Goal: Navigation & Orientation: Find specific page/section

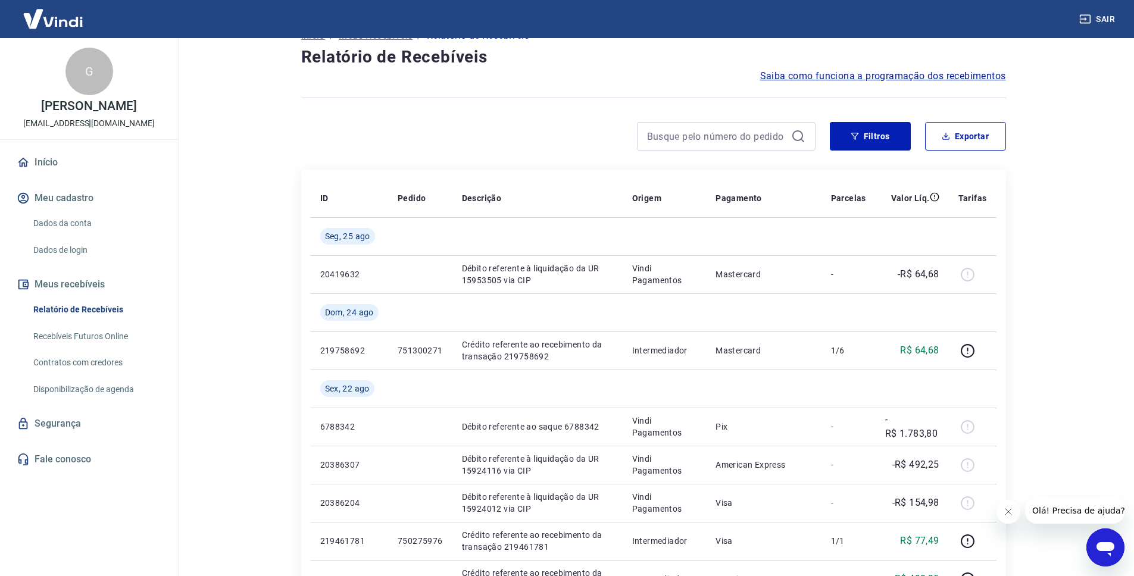
scroll to position [28, 0]
click at [96, 312] on link "Relatório de Recebíveis" at bounding box center [96, 310] width 135 height 24
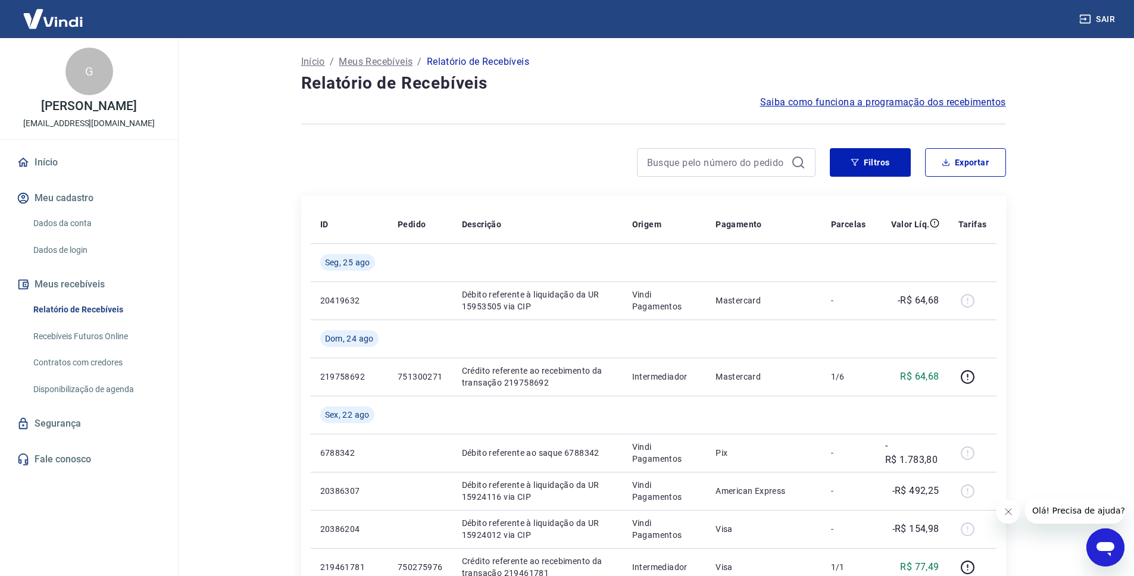
click at [74, 358] on link "Contratos com credores" at bounding box center [96, 363] width 135 height 24
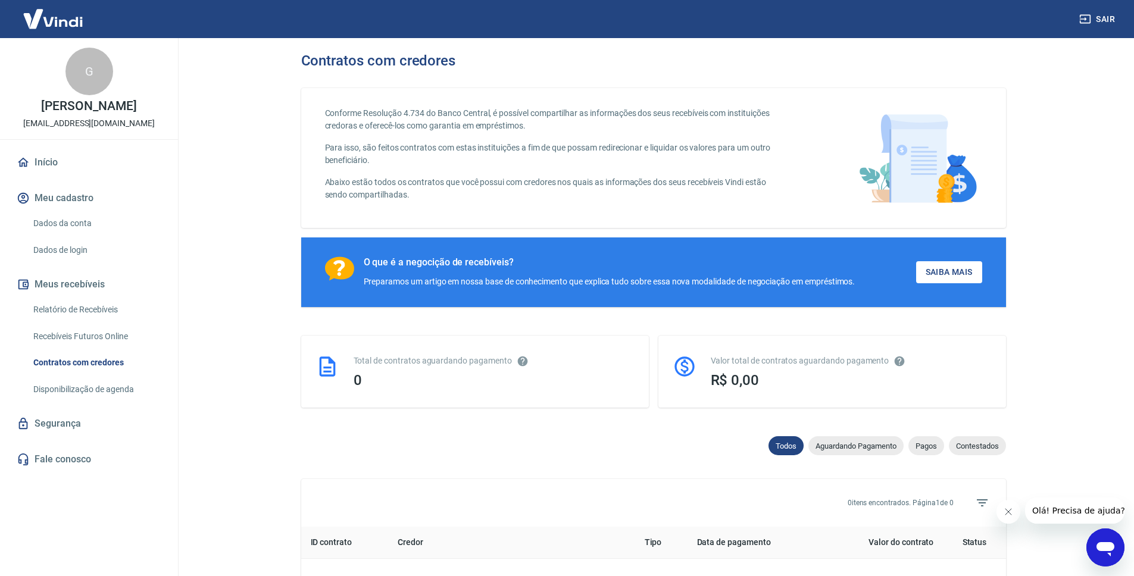
click at [58, 224] on link "Dados da conta" at bounding box center [96, 223] width 135 height 24
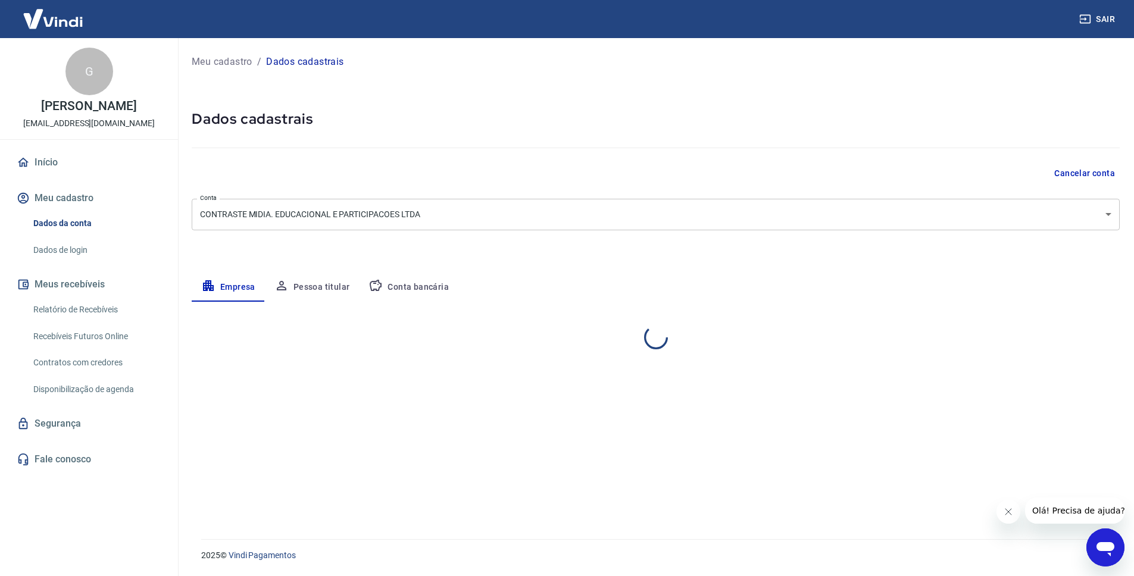
select select "PR"
select select "business"
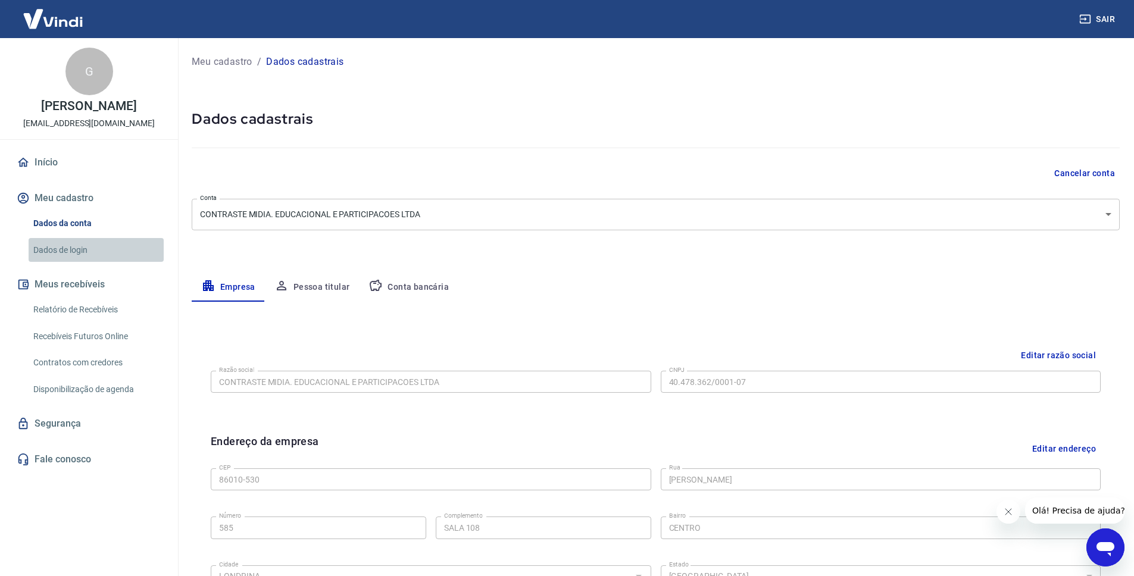
click at [72, 245] on link "Dados de login" at bounding box center [96, 250] width 135 height 24
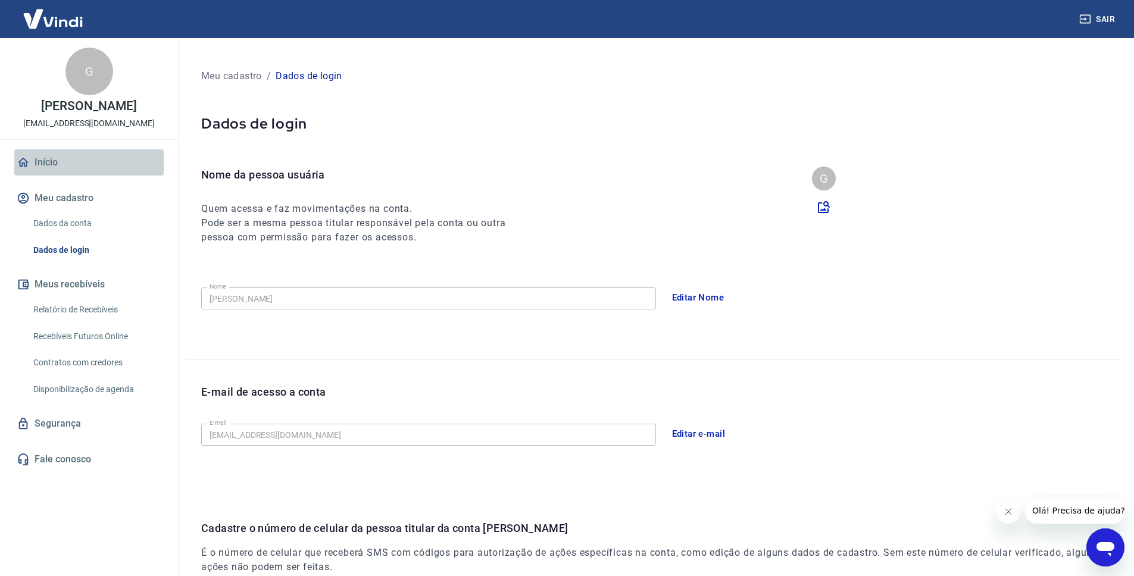
click at [51, 164] on link "Início" at bounding box center [88, 162] width 149 height 26
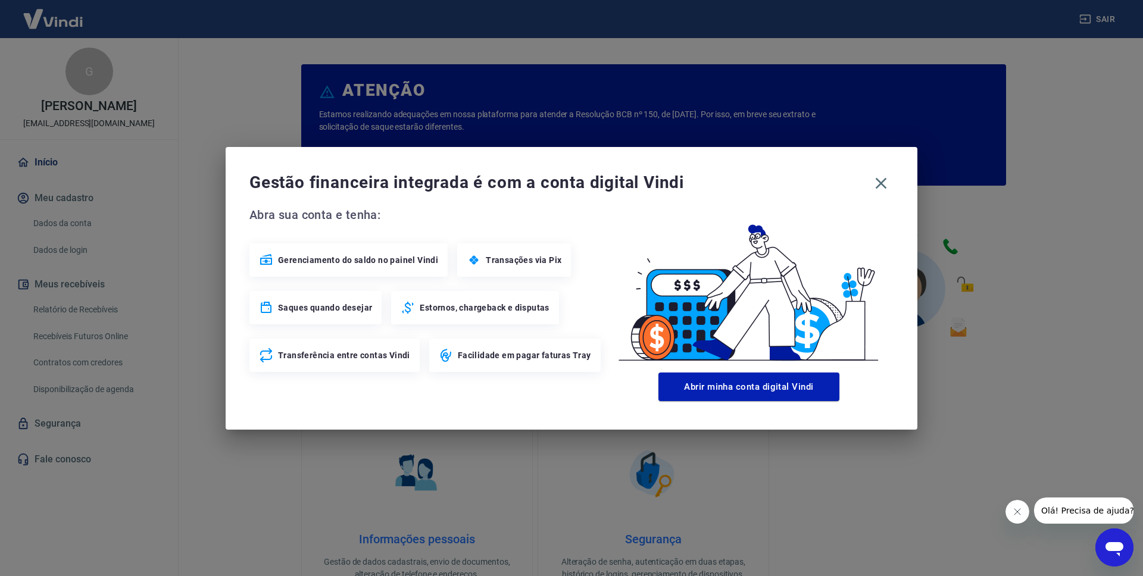
click at [326, 265] on span "Gerenciamento do saldo no painel Vindi" at bounding box center [358, 260] width 160 height 12
click at [326, 262] on span "Gerenciamento do saldo no painel Vindi" at bounding box center [358, 260] width 160 height 12
click at [749, 380] on button "Abrir minha conta digital Vindi" at bounding box center [748, 387] width 181 height 29
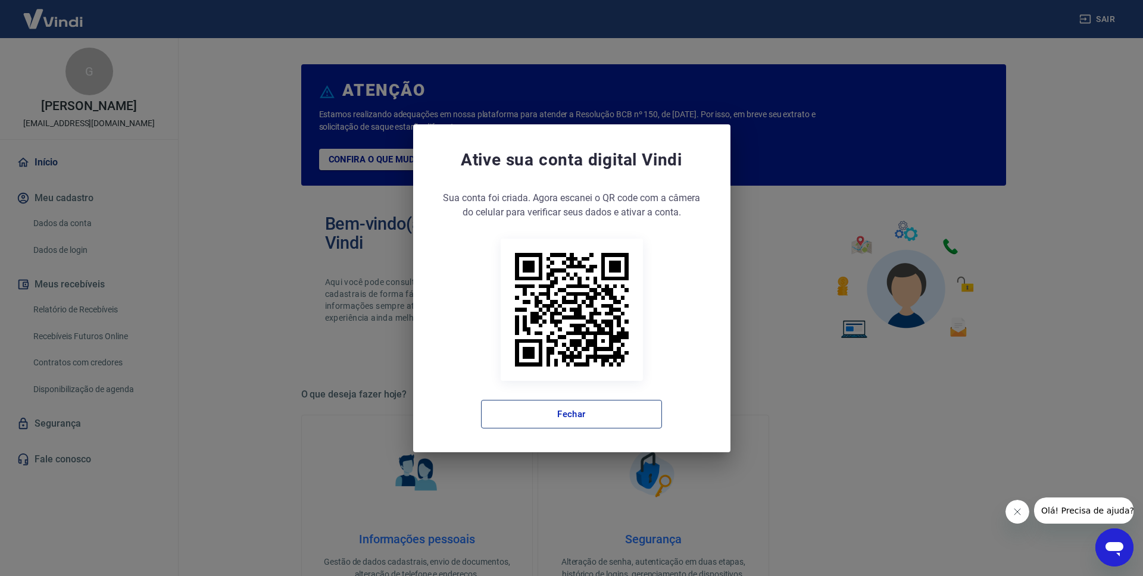
click at [550, 426] on button "Fechar" at bounding box center [571, 414] width 181 height 29
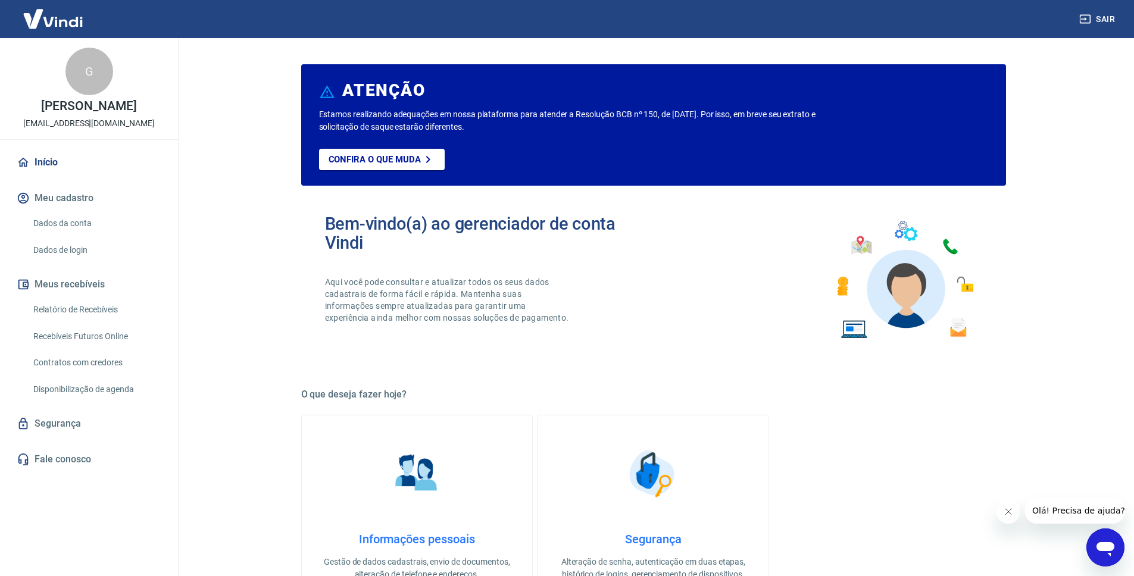
click at [193, 367] on main "ATENÇÃO Estamos realizando adequações em nossa plataforma para atender a Resolu…" at bounding box center [653, 307] width 961 height 538
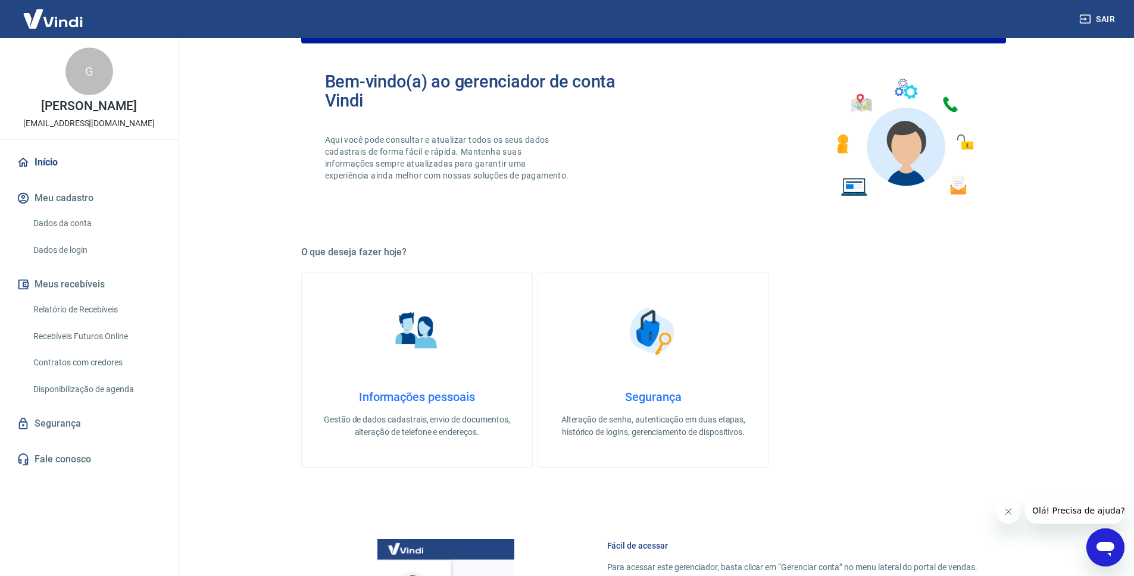
scroll to position [140, 0]
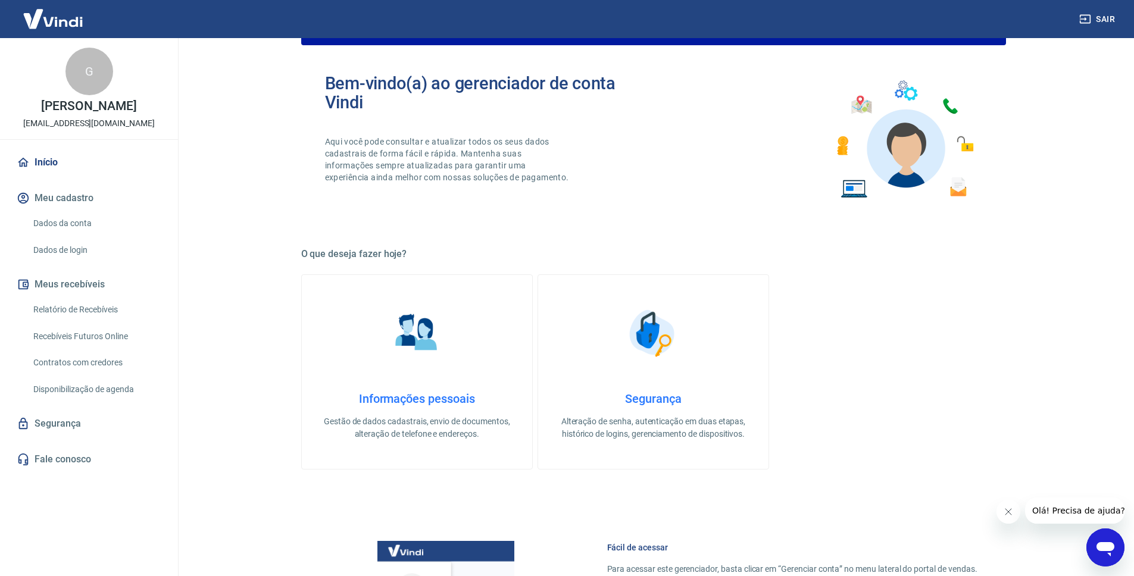
click at [50, 155] on link "Início" at bounding box center [88, 162] width 149 height 26
